Goal: Find specific page/section: Find specific page/section

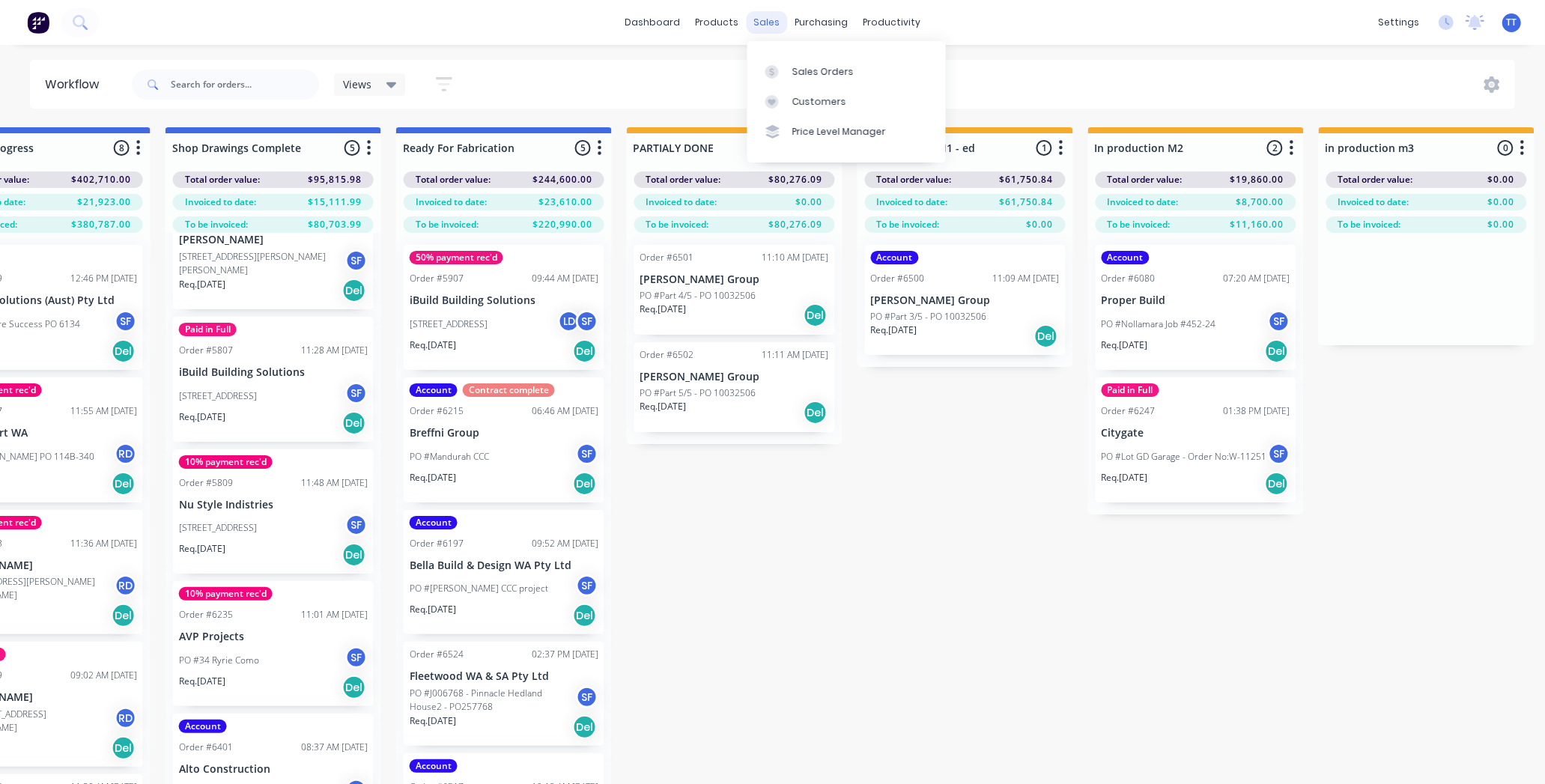
scroll to position [40, 0]
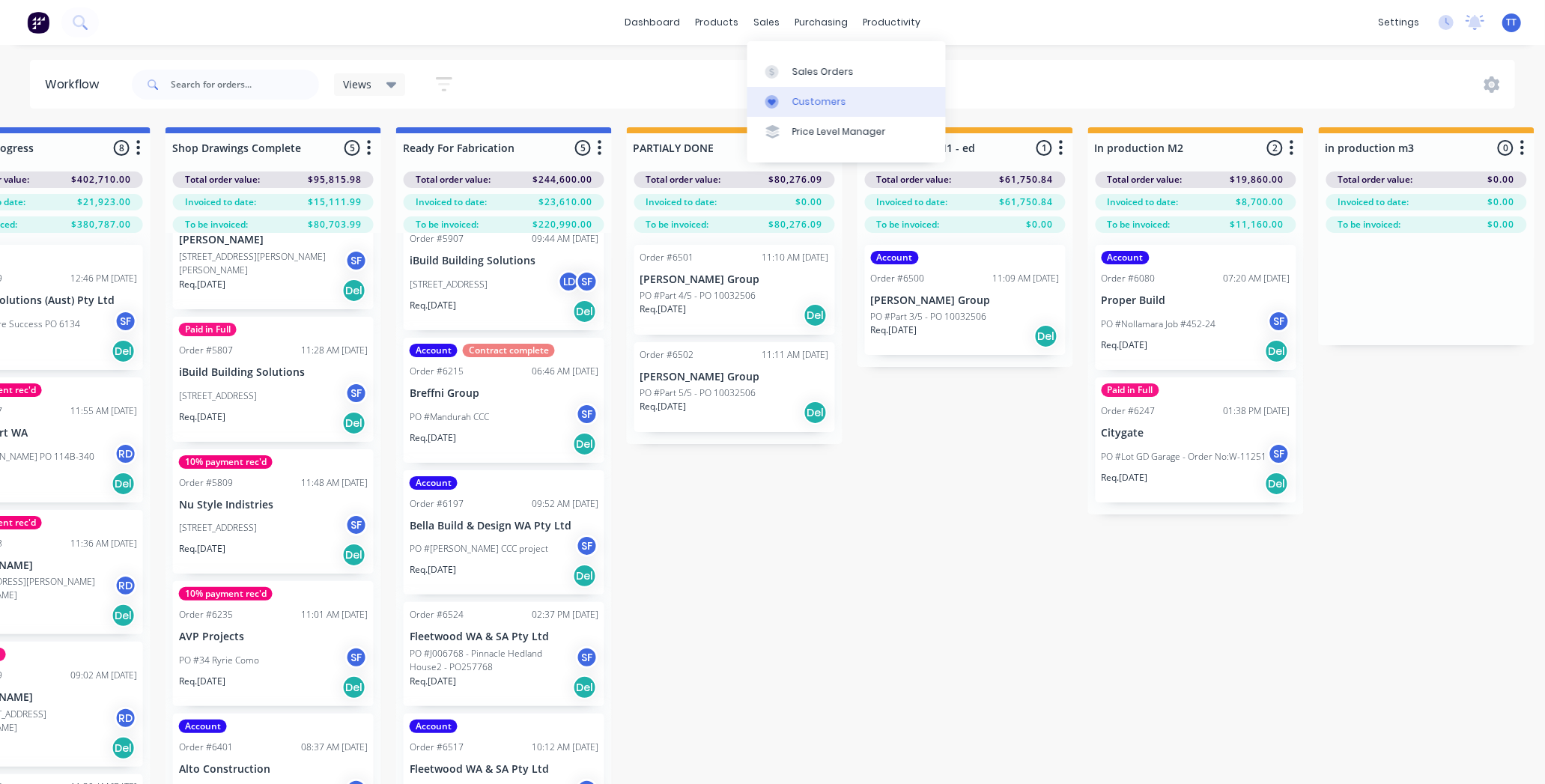
click at [800, 99] on div "Customers" at bounding box center [819, 102] width 53 height 13
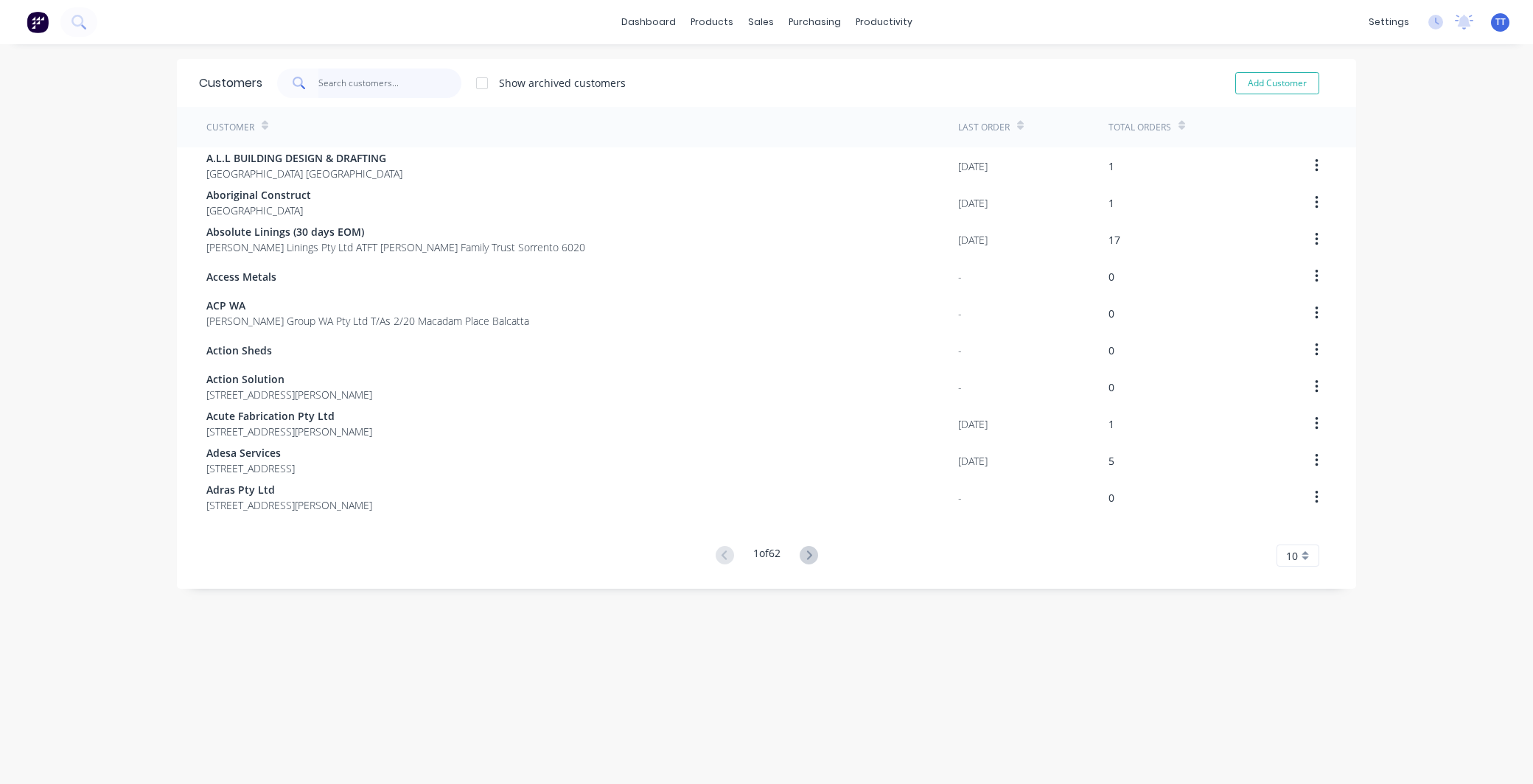
click at [380, 73] on input "text" at bounding box center [390, 83] width 144 height 29
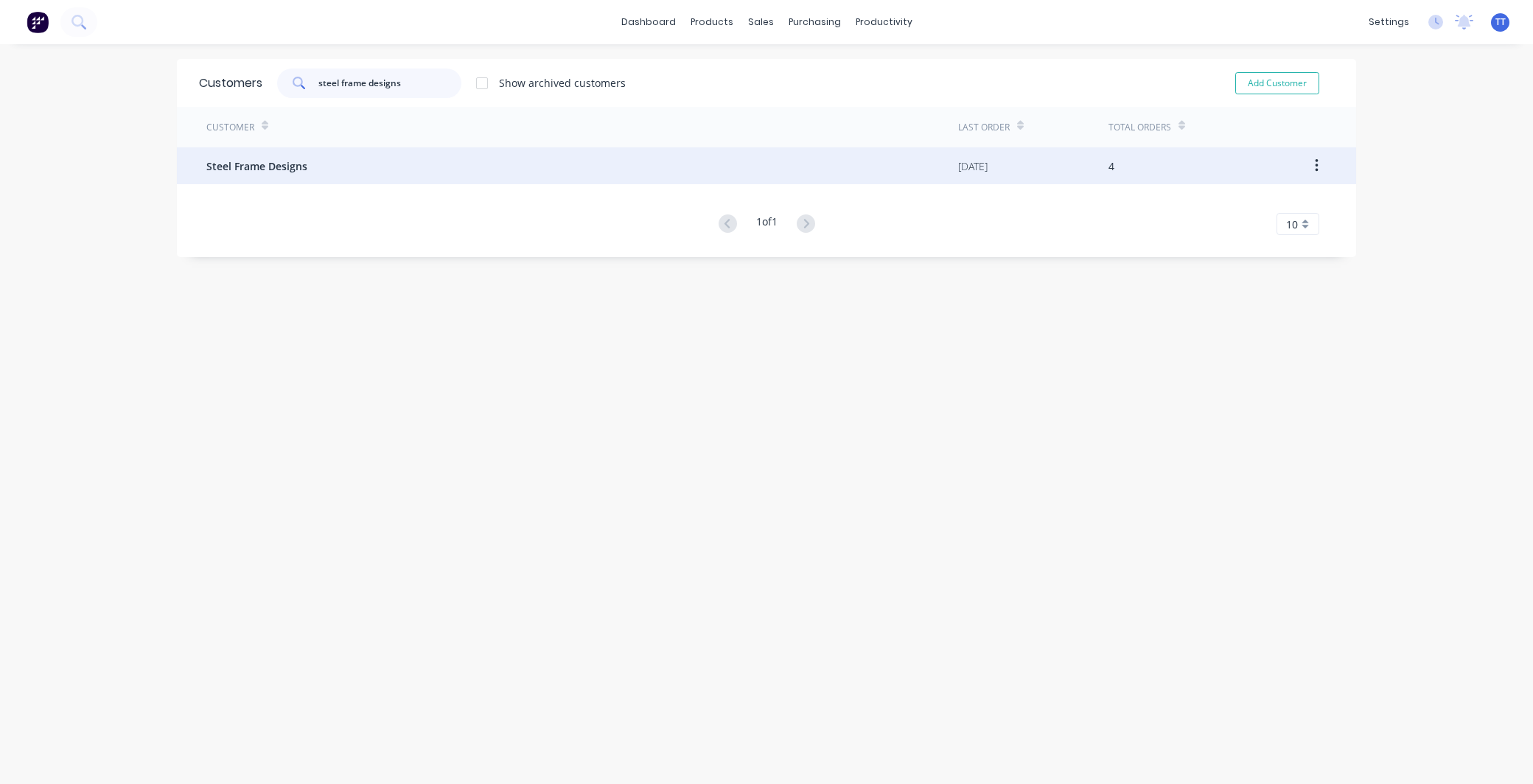
type input "steel frame designs"
click at [263, 165] on span "Steel Frame Designs" at bounding box center [257, 166] width 101 height 15
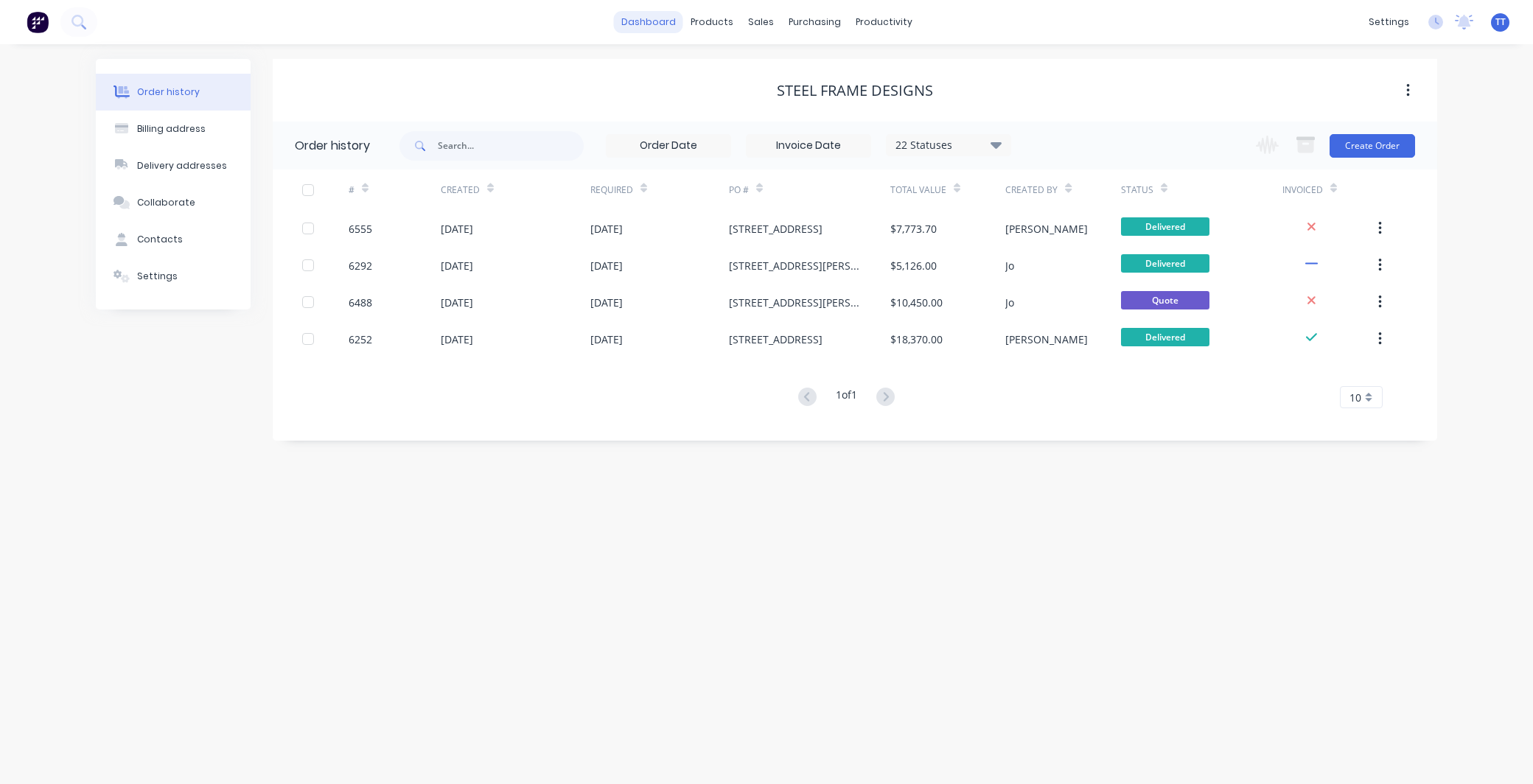
click at [655, 23] on link "dashboard" at bounding box center [649, 23] width 70 height 23
